Goal: Information Seeking & Learning: Learn about a topic

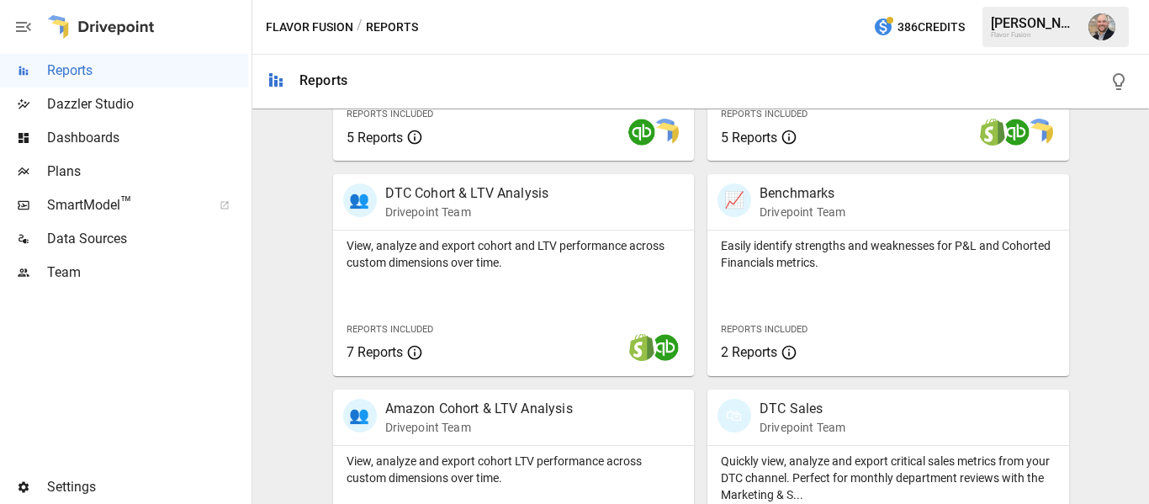
scroll to position [706, 0]
click at [509, 253] on p "View, analyze and export cohort and LTV performance across custom dimensions ov…" at bounding box center [513, 253] width 335 height 34
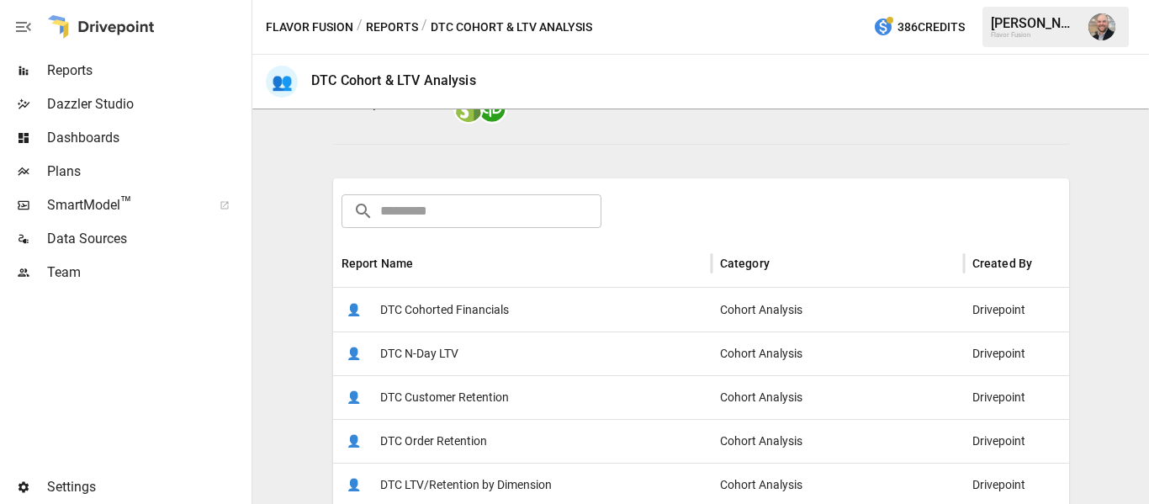
scroll to position [192, 0]
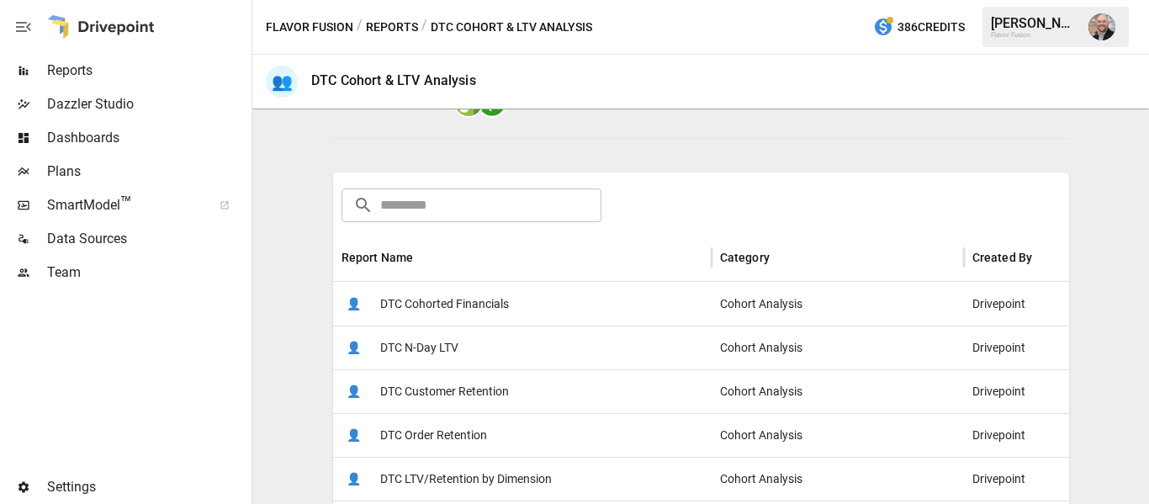
click at [426, 309] on span "DTC Cohorted Financials" at bounding box center [444, 304] width 129 height 43
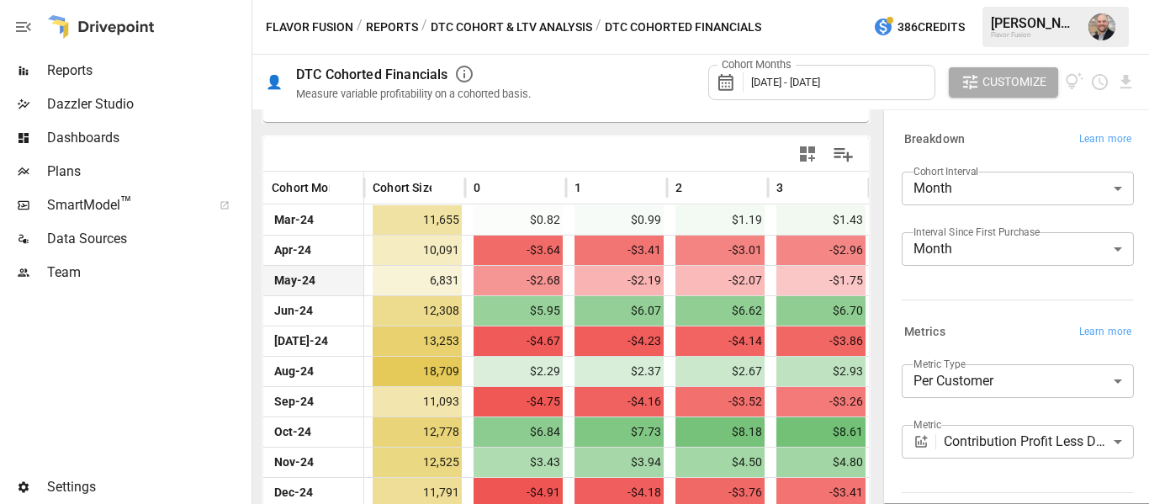
scroll to position [336, 0]
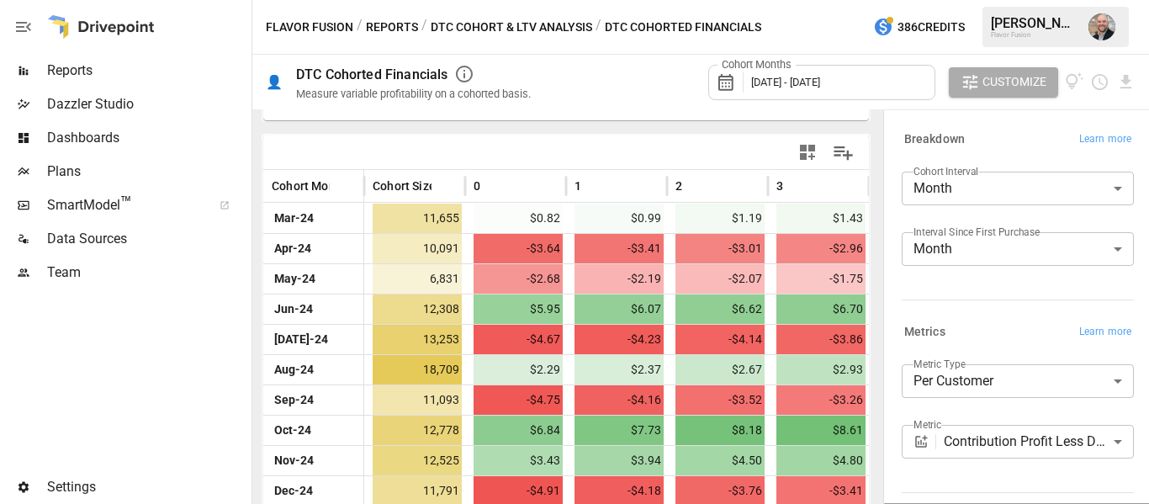
click at [1066, 0] on body "Reports Dazzler Studio Dashboards Plans SmartModel ™ Data Sources Team Settings…" at bounding box center [574, 0] width 1149 height 0
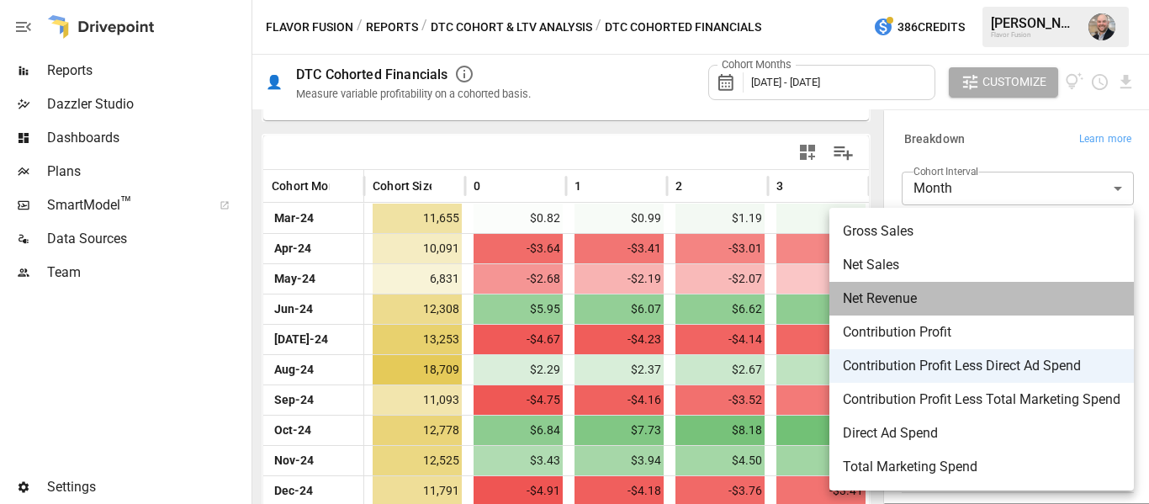
click at [1026, 309] on li "Net Revenue" at bounding box center [981, 299] width 304 height 34
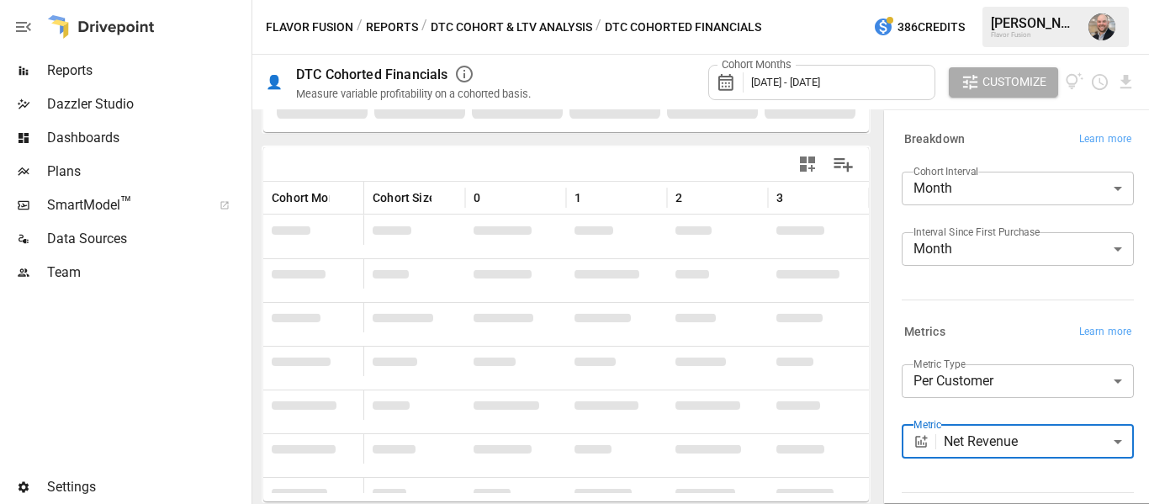
scroll to position [325, 0]
click at [1066, 0] on body "Reports Dazzler Studio Dashboards Plans SmartModel ™ Data Sources Team Settings…" at bounding box center [574, 0] width 1149 height 0
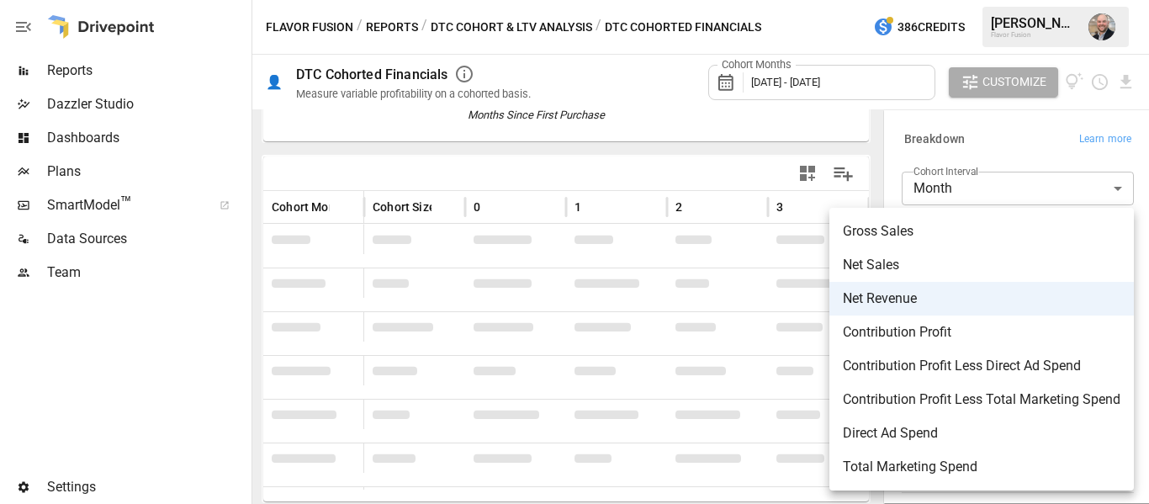
scroll to position [315, 0]
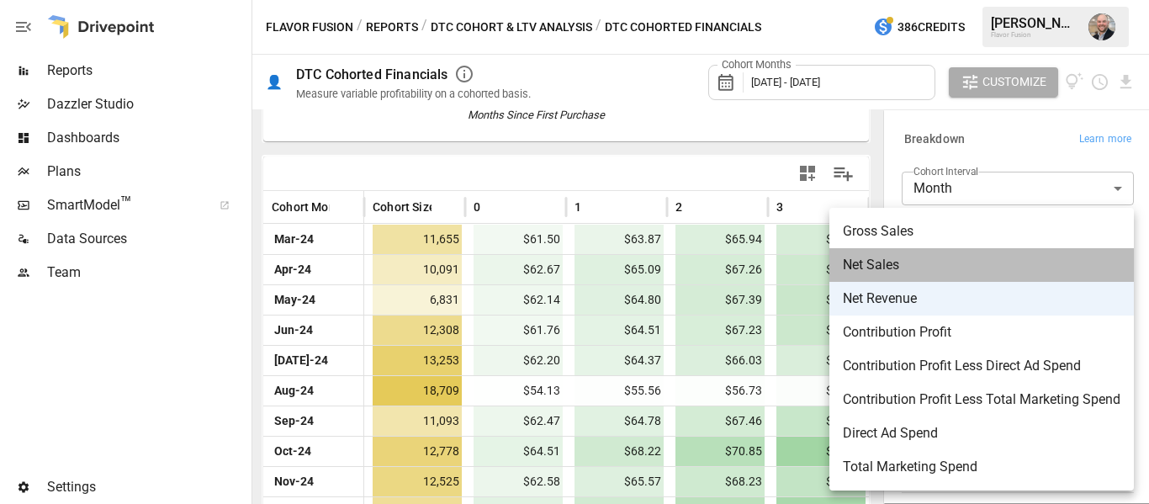
click at [1029, 278] on li "Net Sales" at bounding box center [981, 265] width 304 height 34
type input "*********"
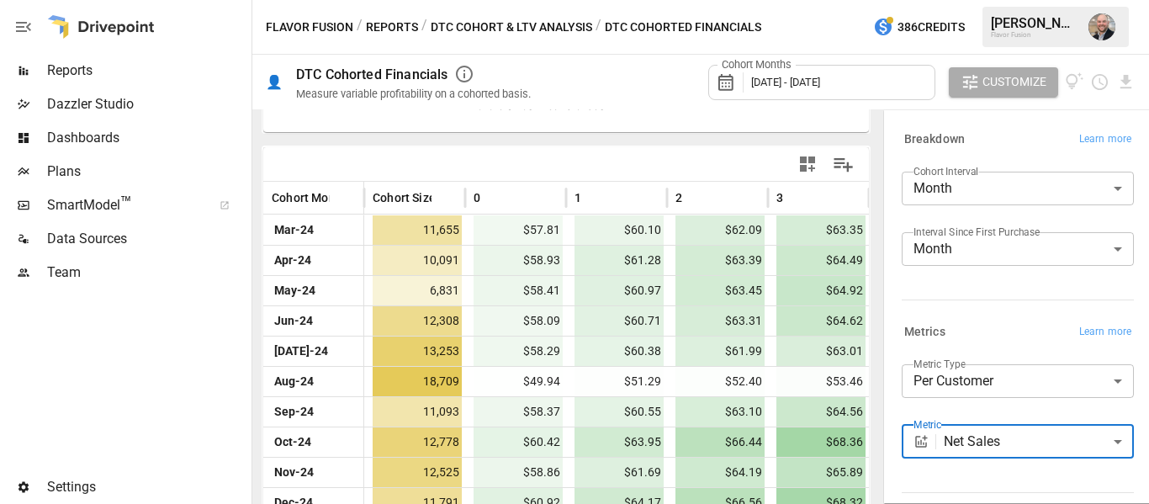
scroll to position [315, 0]
